Goal: Transaction & Acquisition: Purchase product/service

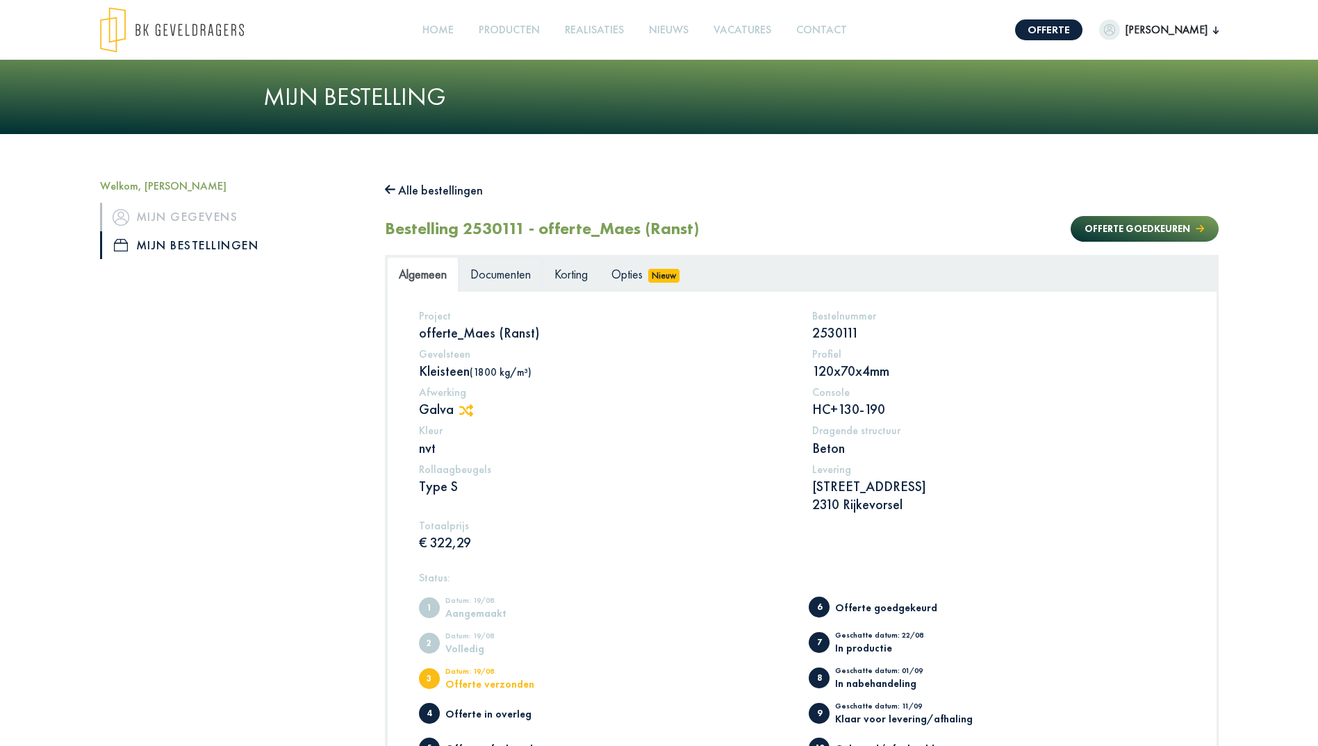
click at [501, 273] on span "Documenten" at bounding box center [500, 274] width 60 height 16
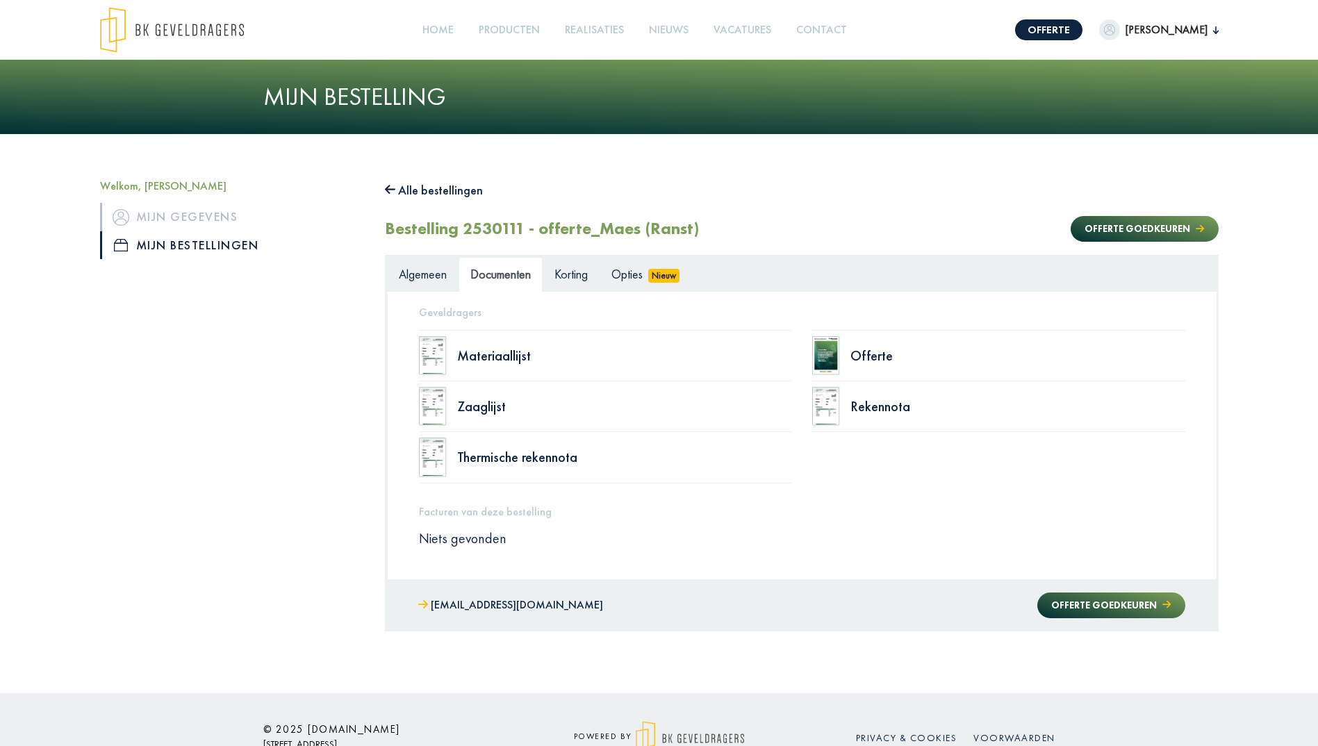
click at [831, 350] on img at bounding box center [826, 355] width 28 height 39
click at [865, 355] on app-root "Offerte [PERSON_NAME] Welkom, [PERSON_NAME] Mijn gegevens Mijn bestellingen Afm…" at bounding box center [659, 392] width 1318 height 784
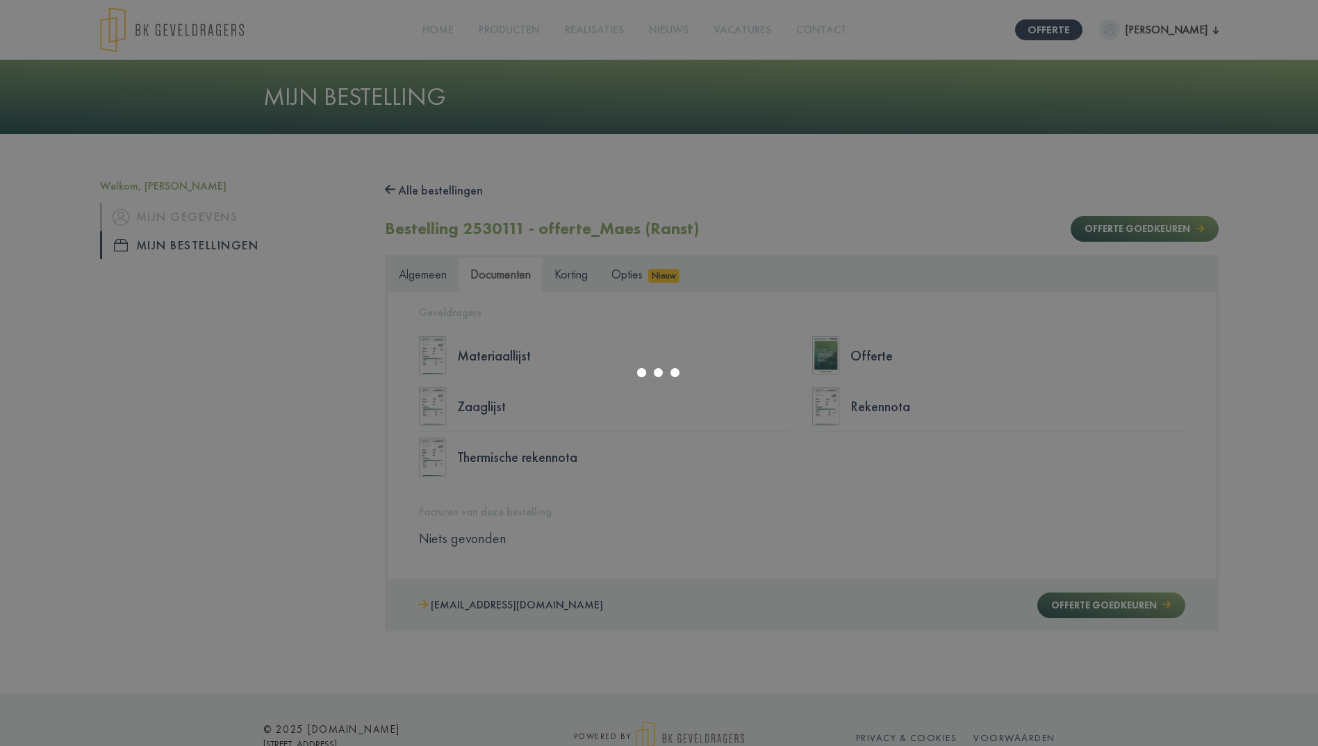
drag, startPoint x: 1015, startPoint y: 430, endPoint x: 948, endPoint y: 402, distance: 73.2
click at [1015, 429] on div at bounding box center [659, 373] width 1318 height 746
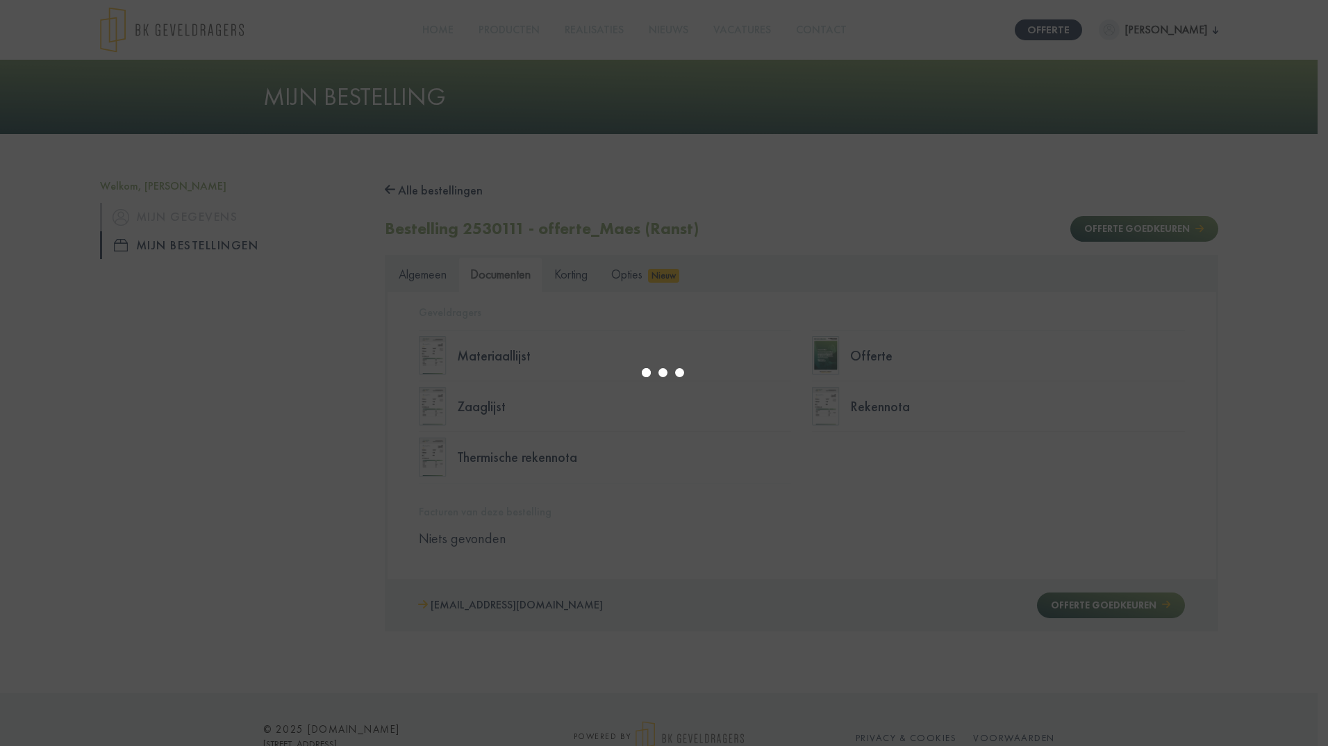
select select "******"
type input "*"
select select "****"
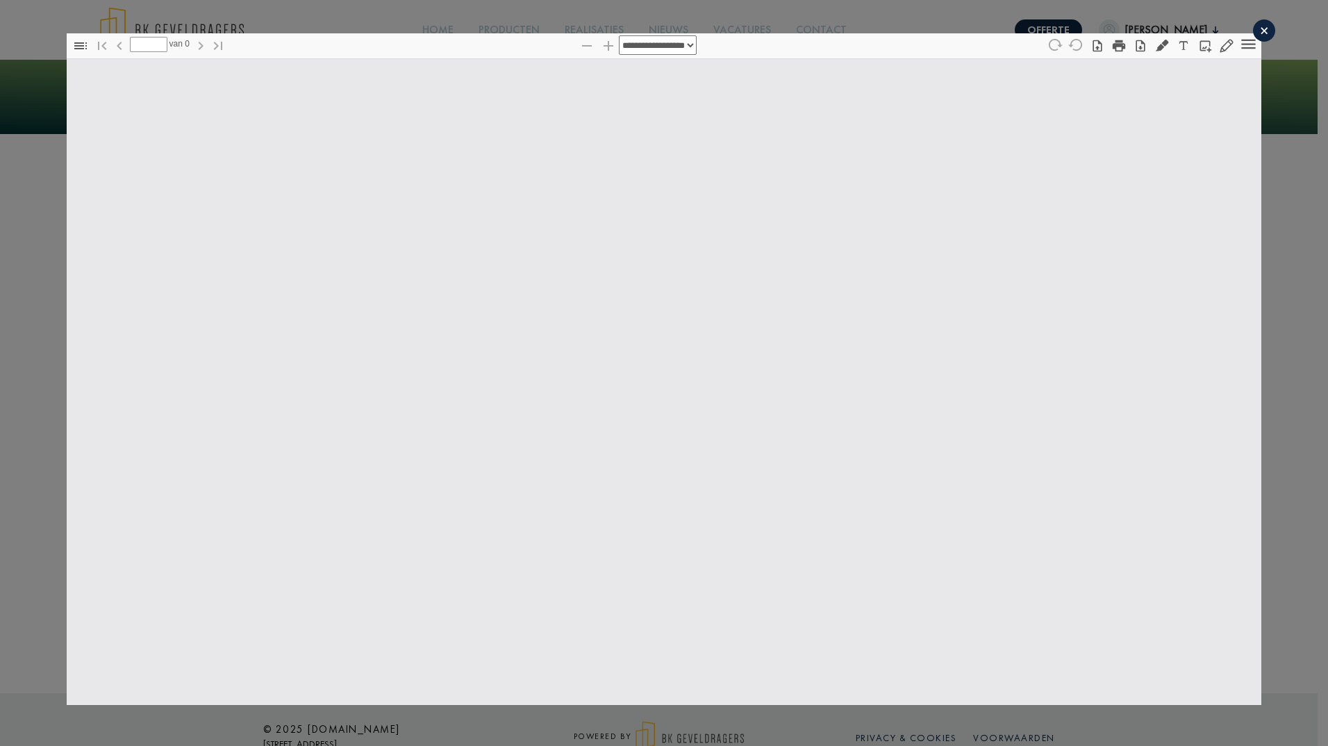
type input "*"
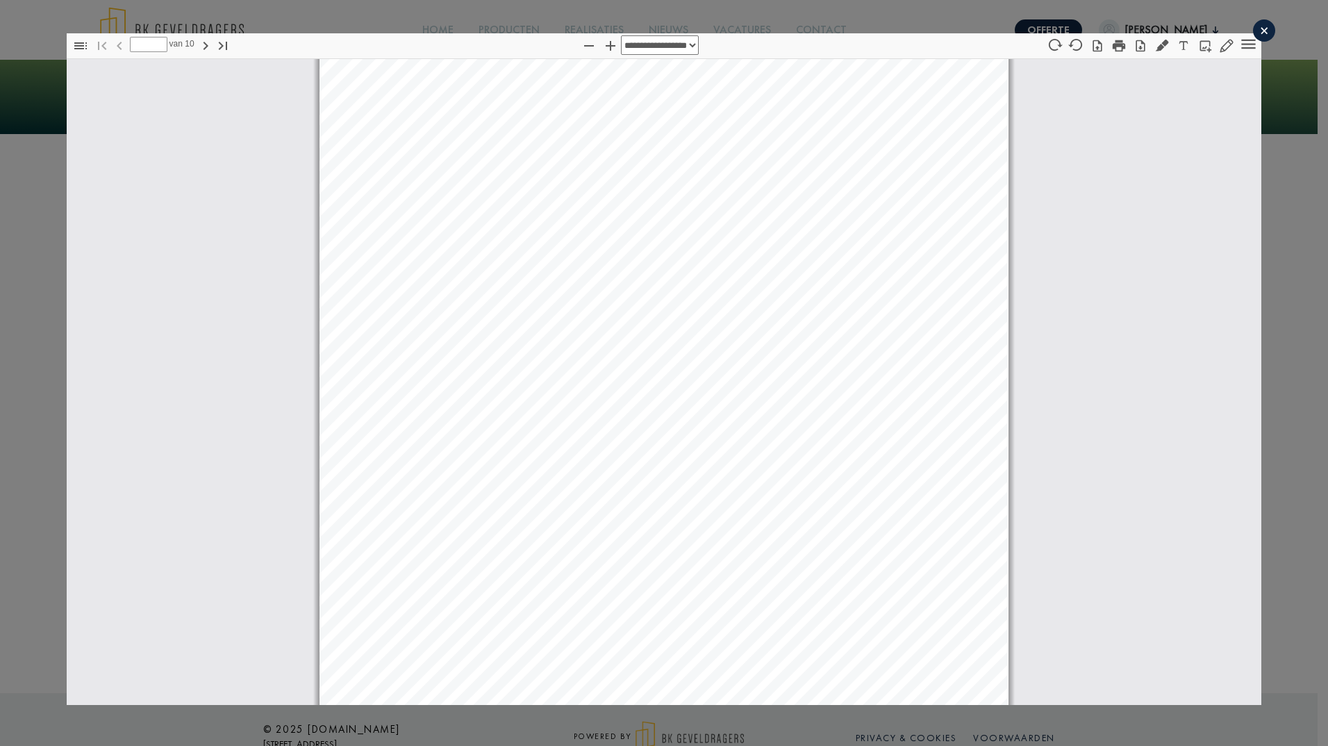
select select "****"
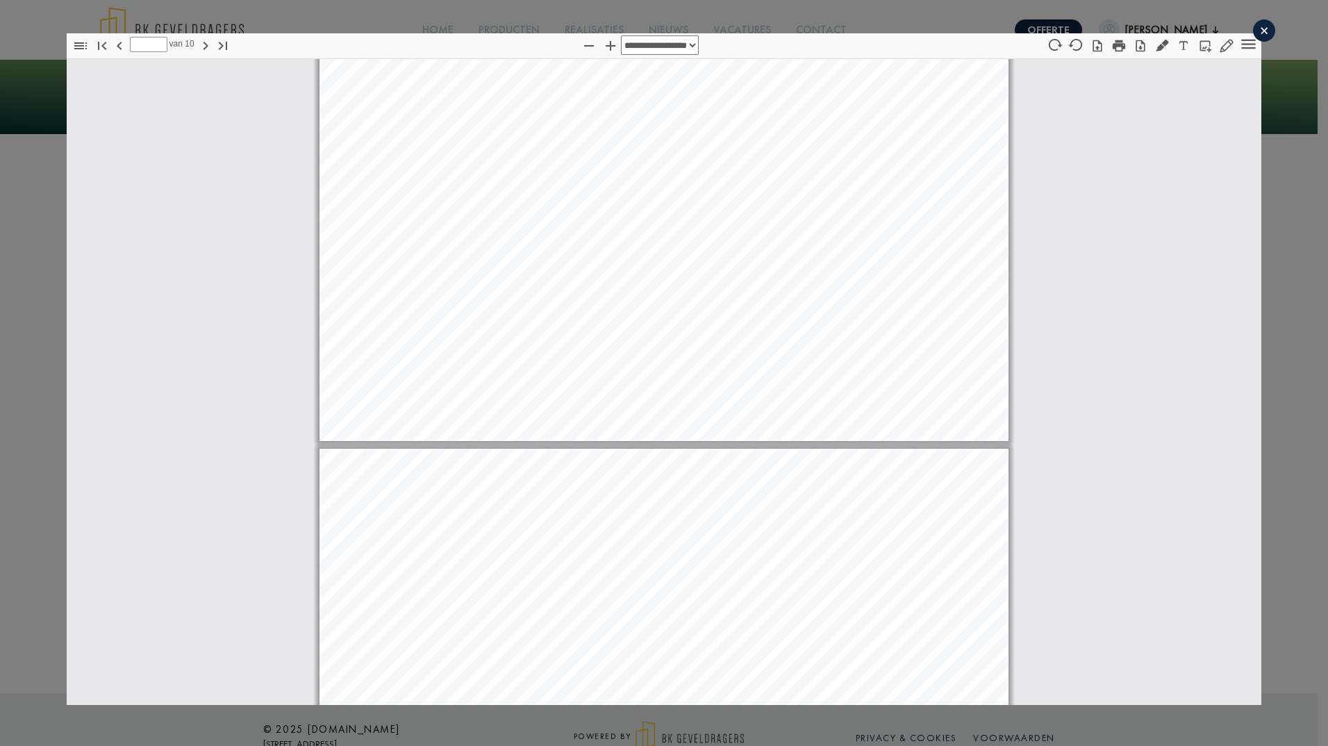
scroll to position [6259, 0]
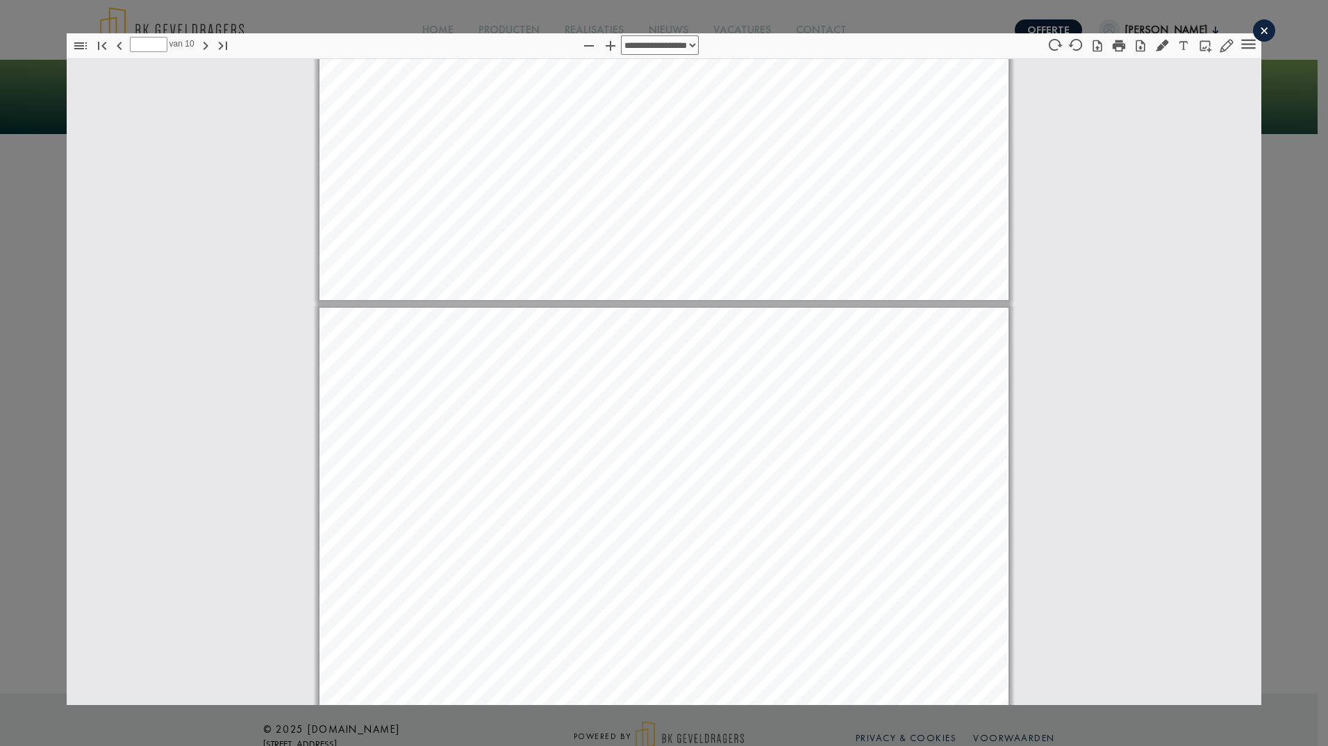
type input "*"
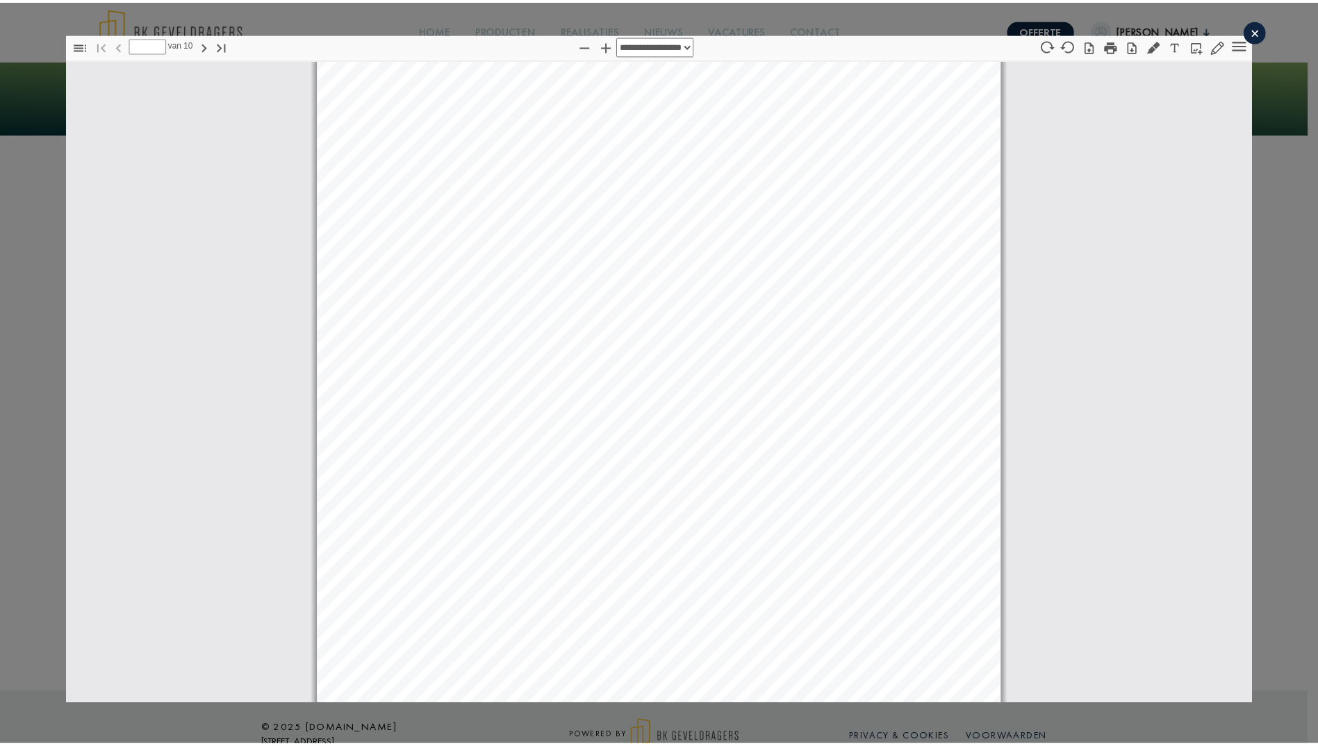
scroll to position [0, 0]
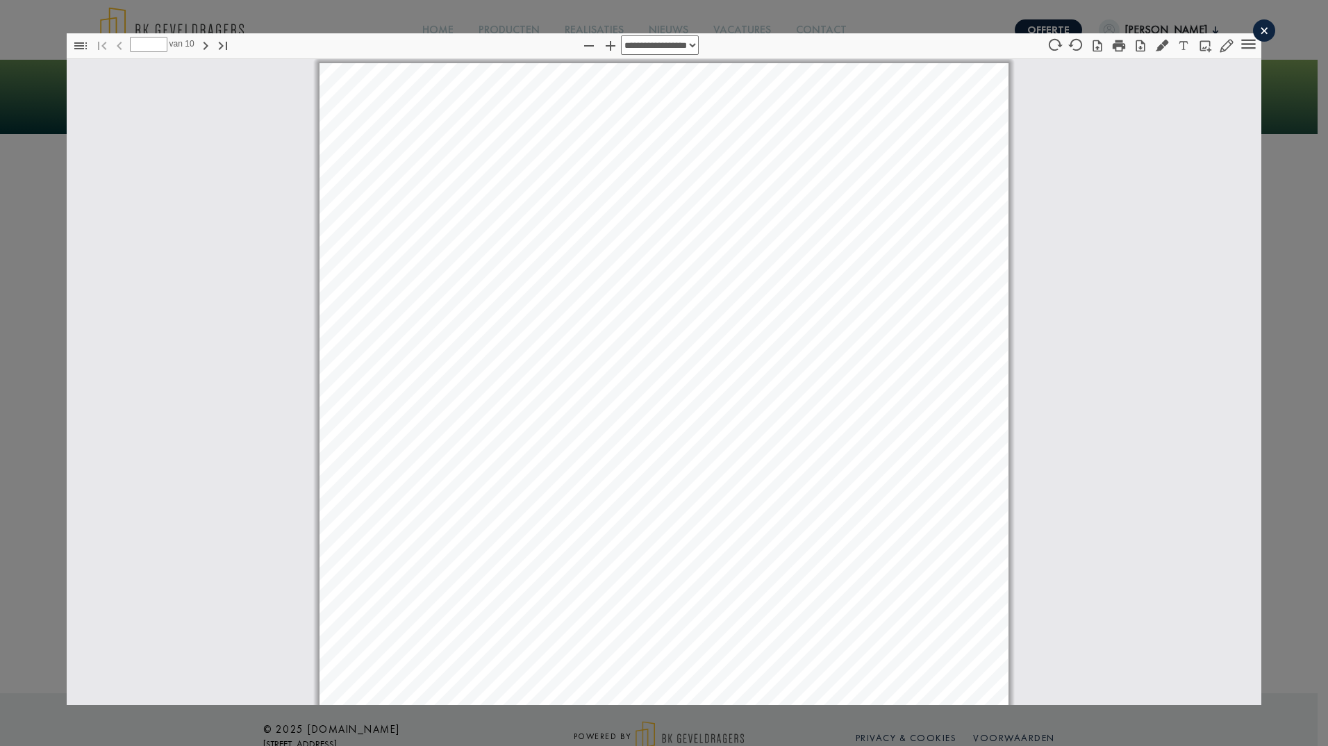
click at [1253, 26] on div "×" at bounding box center [1264, 30] width 22 height 22
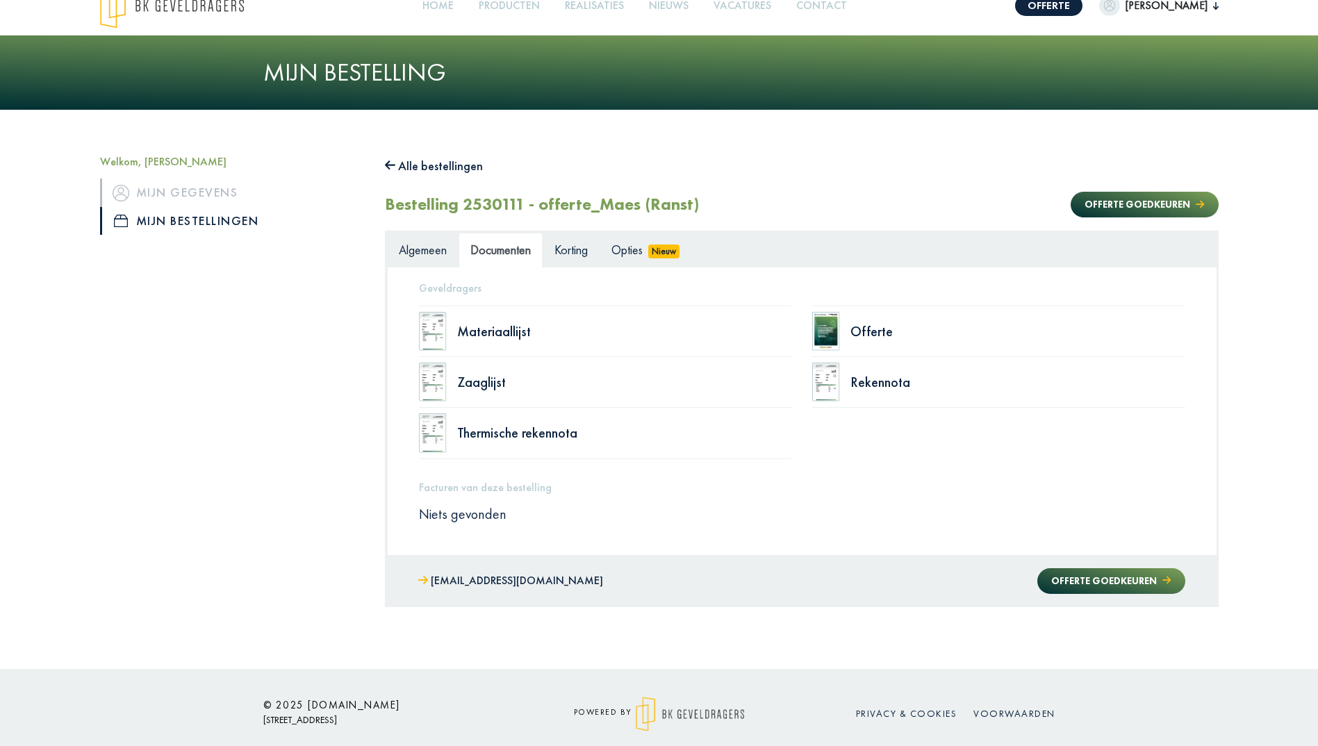
scroll to position [38, 0]
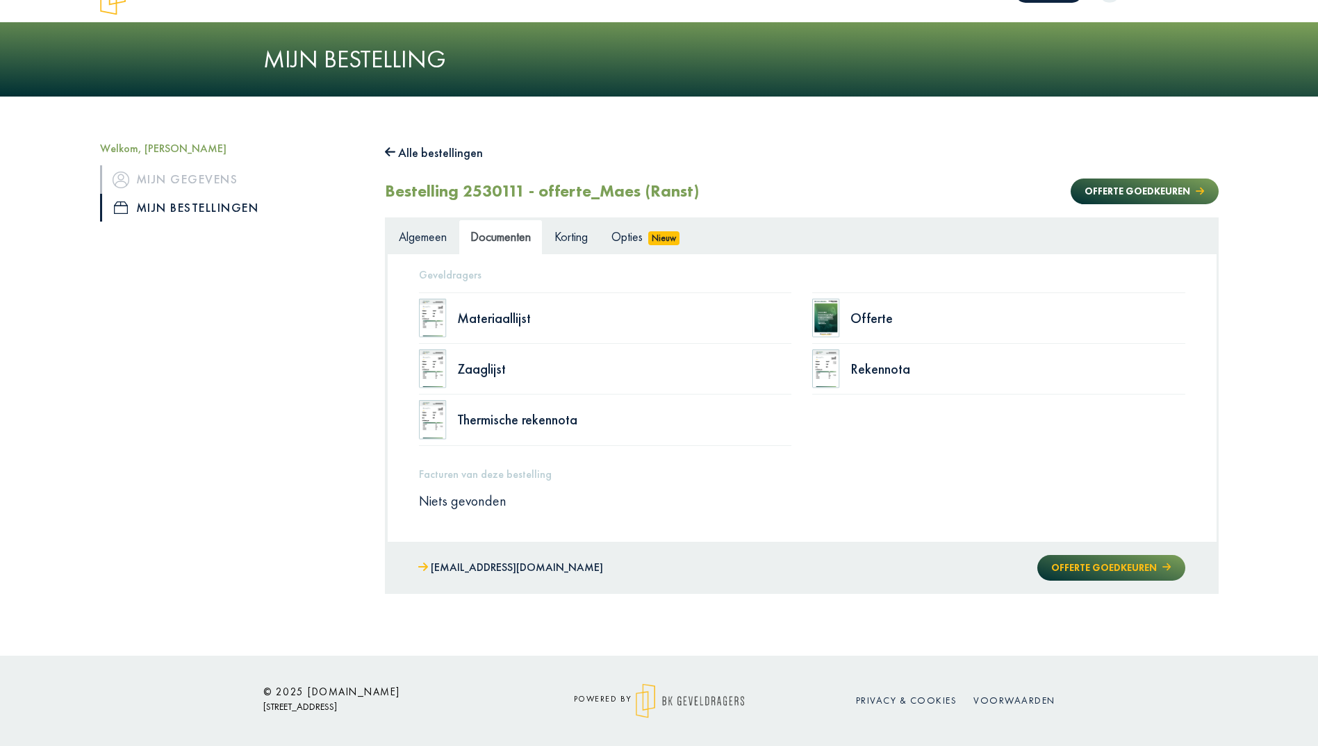
click at [1107, 562] on button "Offerte goedkeuren" at bounding box center [1110, 568] width 147 height 26
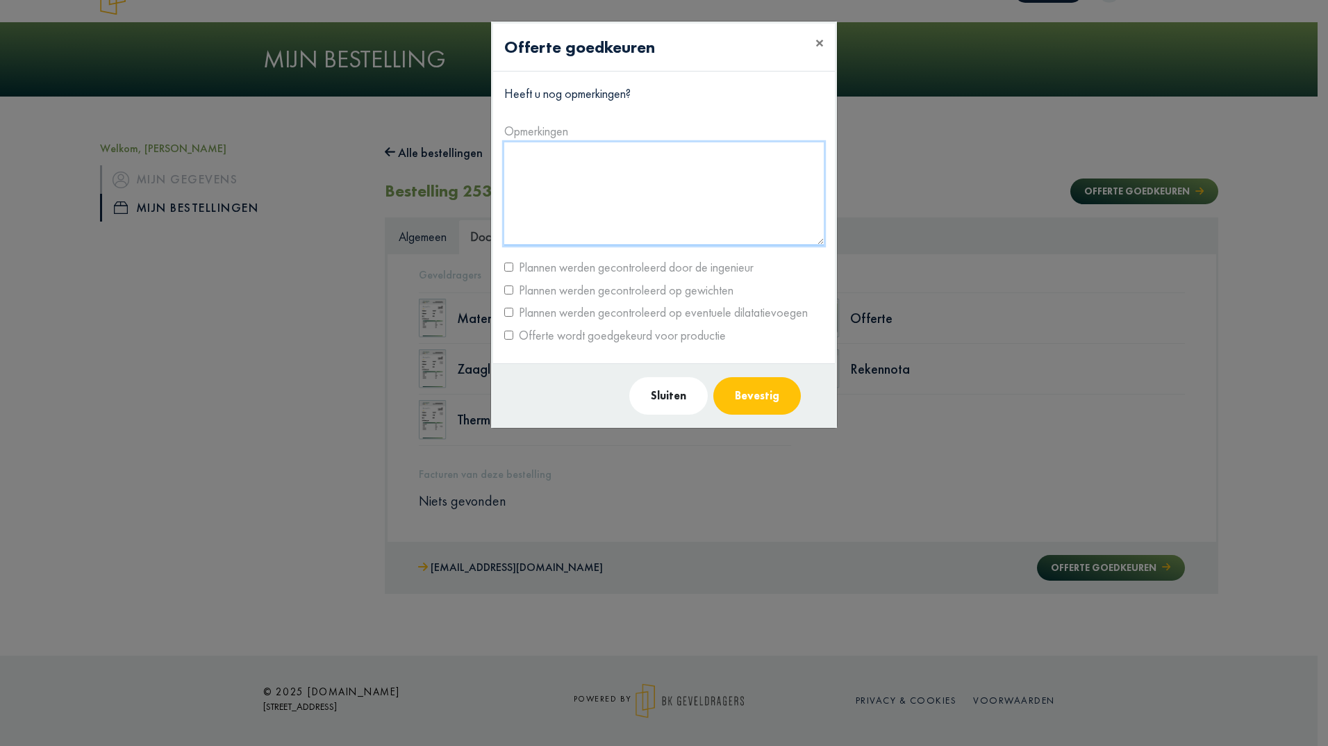
click at [581, 156] on textarea at bounding box center [664, 193] width 320 height 103
click at [513, 310] on div "Plannen werden gecontroleerd op eventuele dilatatievoegen" at bounding box center [664, 312] width 340 height 22
click at [775, 406] on button "Bevestig" at bounding box center [757, 396] width 88 height 38
